Goal: Check status: Check status

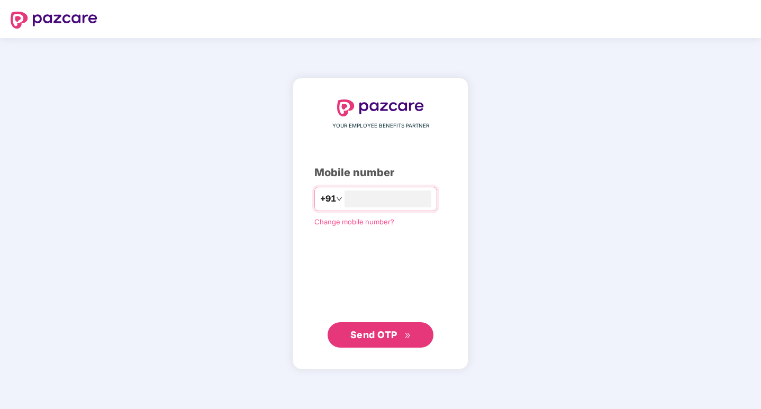
type input "**********"
click at [363, 332] on span "Send OTP" at bounding box center [374, 334] width 47 height 11
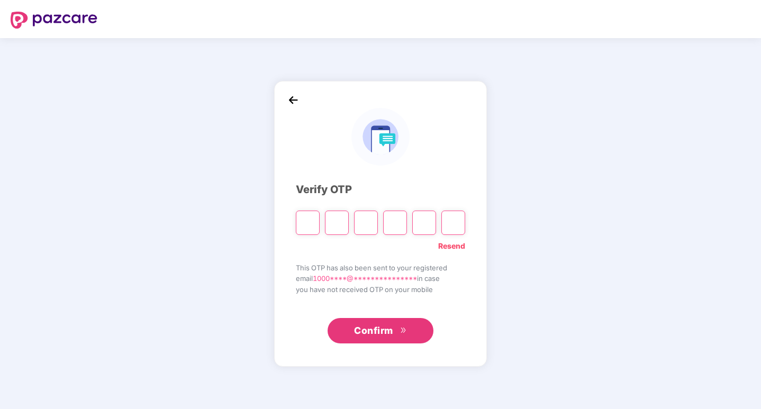
type input "*"
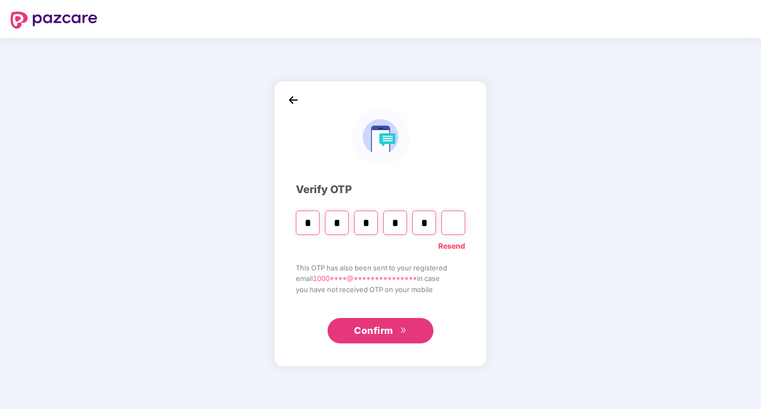
type input "*"
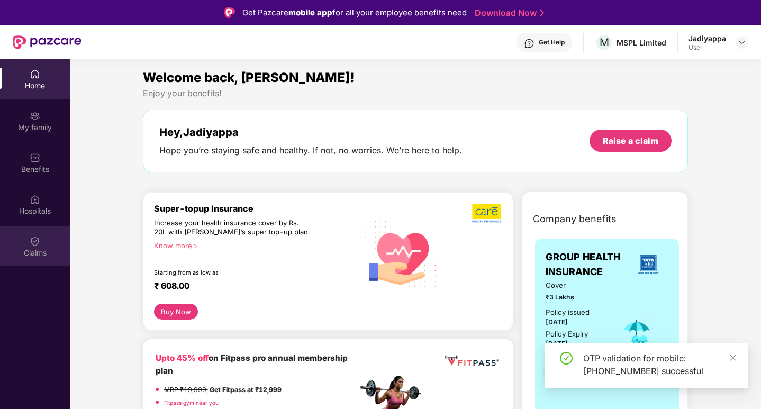
click at [32, 244] on img at bounding box center [35, 241] width 11 height 11
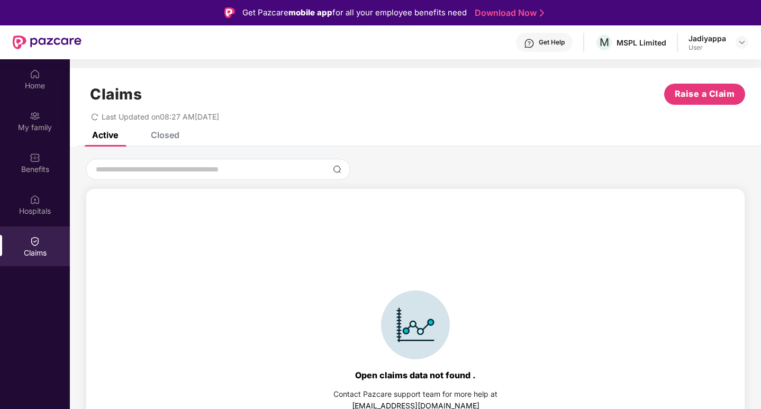
click at [391, 376] on div "Open claims data not found ." at bounding box center [415, 375] width 121 height 11
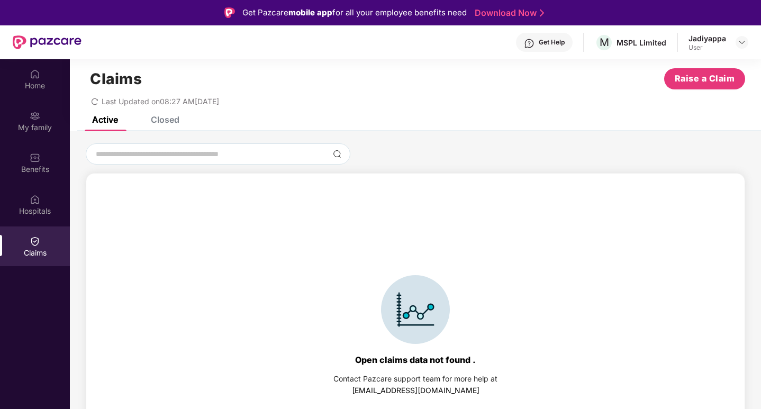
scroll to position [23, 0]
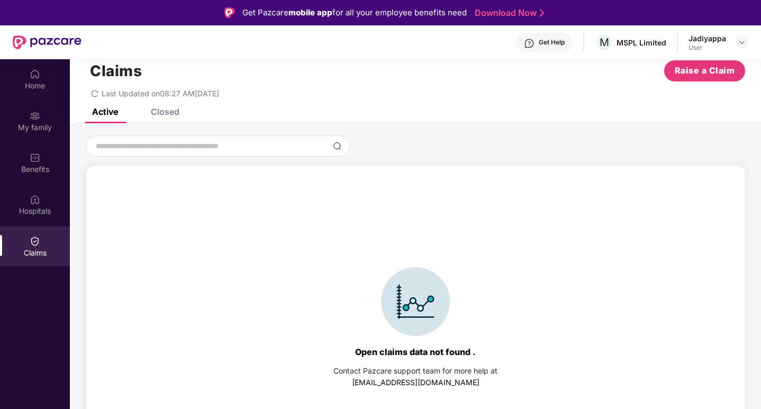
click at [409, 384] on link "[EMAIL_ADDRESS][DOMAIN_NAME]" at bounding box center [416, 382] width 128 height 9
click at [35, 242] on img at bounding box center [35, 241] width 11 height 11
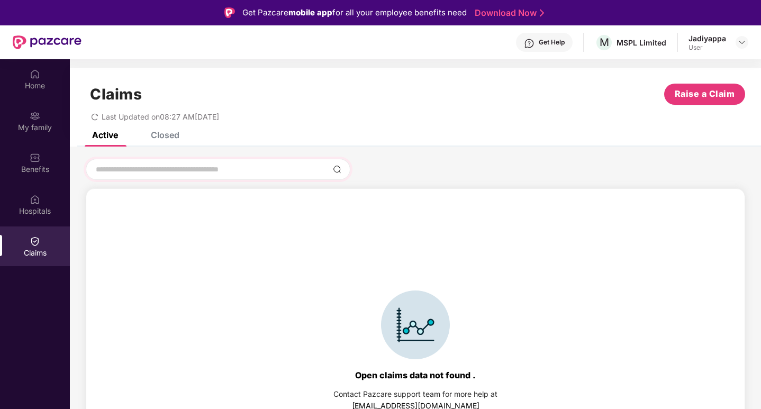
click at [338, 172] on img at bounding box center [337, 169] width 8 height 8
click at [340, 169] on img at bounding box center [337, 169] width 8 height 8
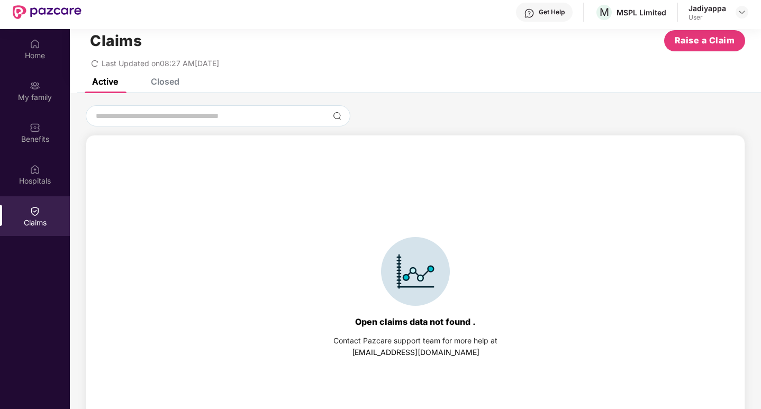
scroll to position [59, 0]
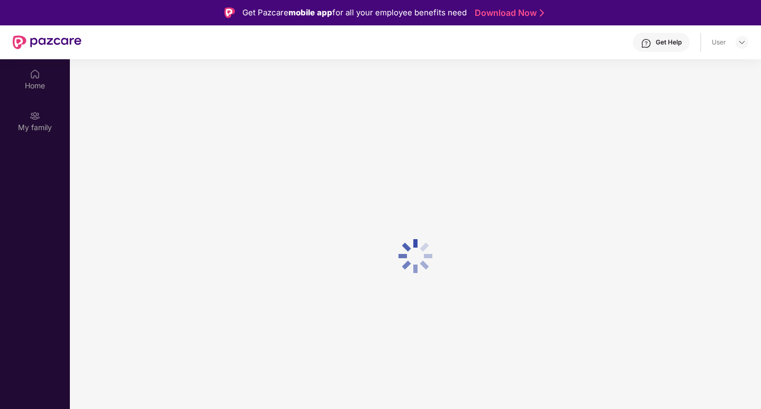
scroll to position [59, 0]
